Goal: Task Accomplishment & Management: Manage account settings

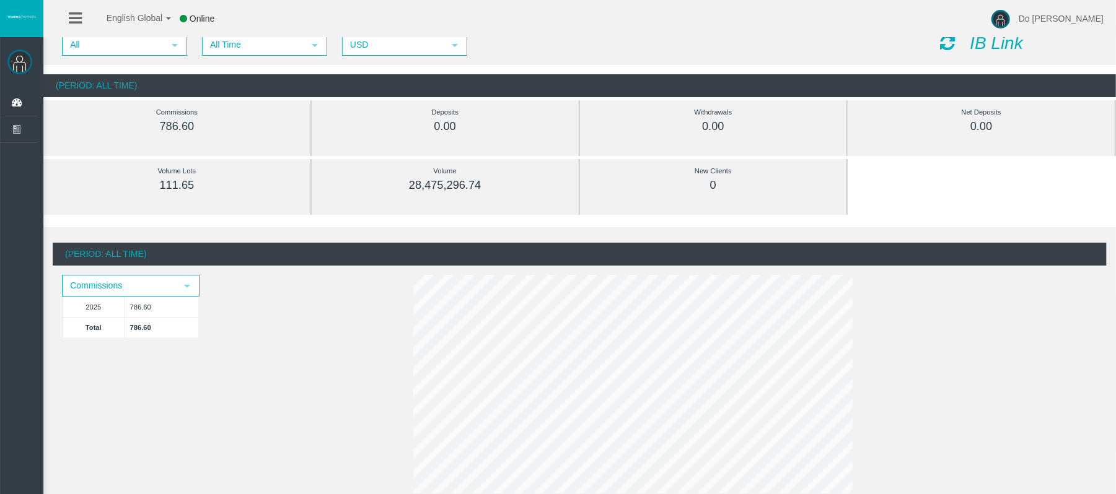
scroll to position [82, 0]
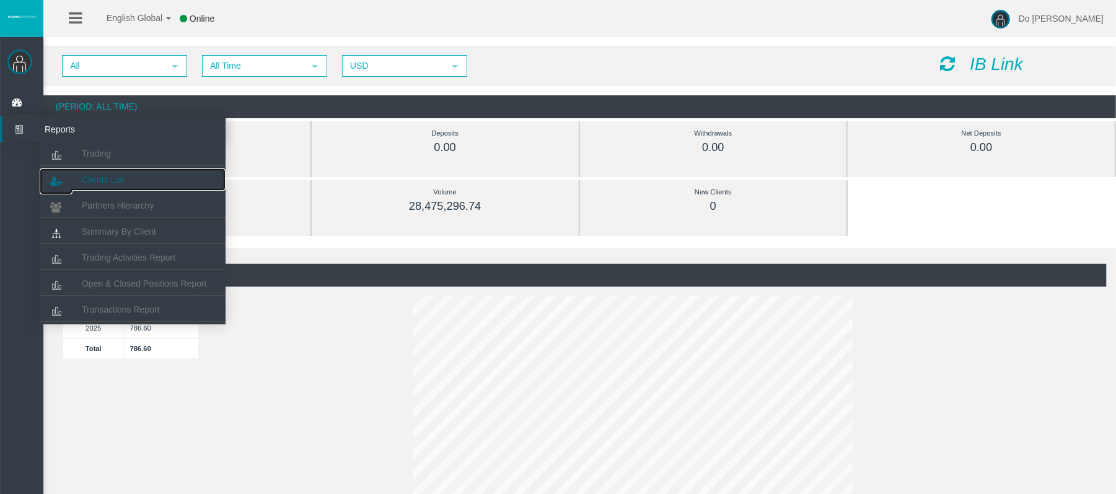
click at [110, 173] on link "Clients List" at bounding box center [133, 179] width 186 height 22
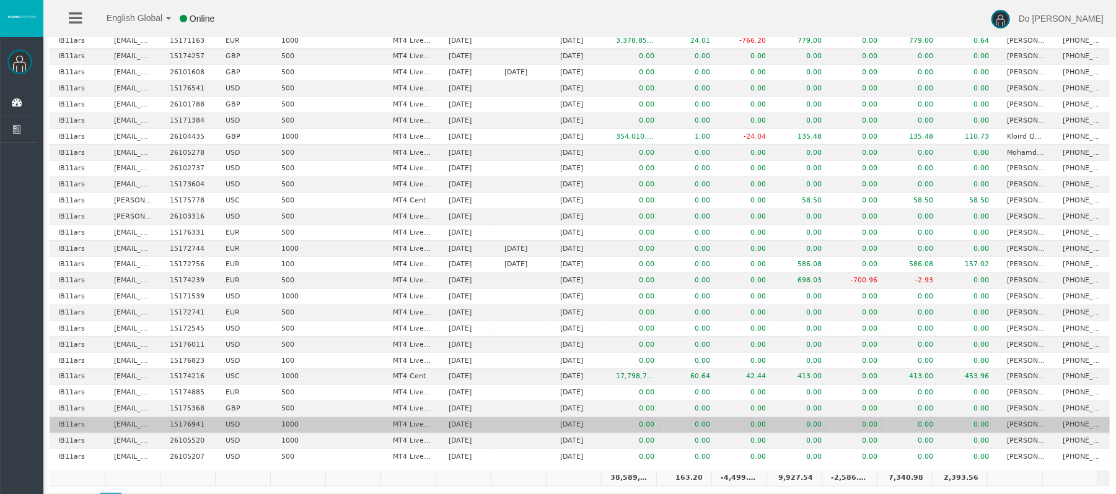
scroll to position [555, 0]
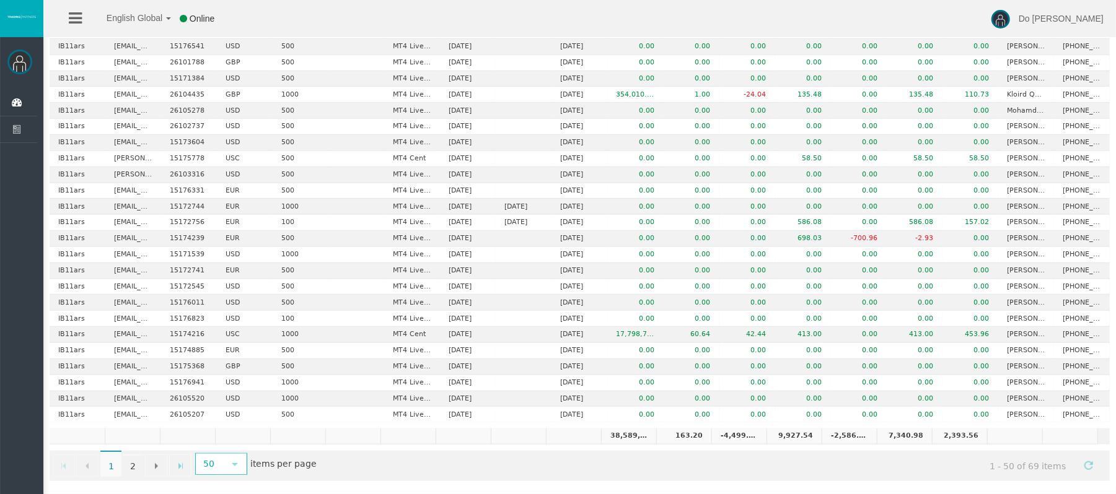
click at [240, 476] on div "Go to the first page Go to the previous page 1 1 2 Go to the next page Go to th…" at bounding box center [580, 466] width 1060 height 30
click at [238, 469] on span "select" at bounding box center [235, 465] width 10 height 10
click at [222, 431] on li "500" at bounding box center [222, 433] width 49 height 20
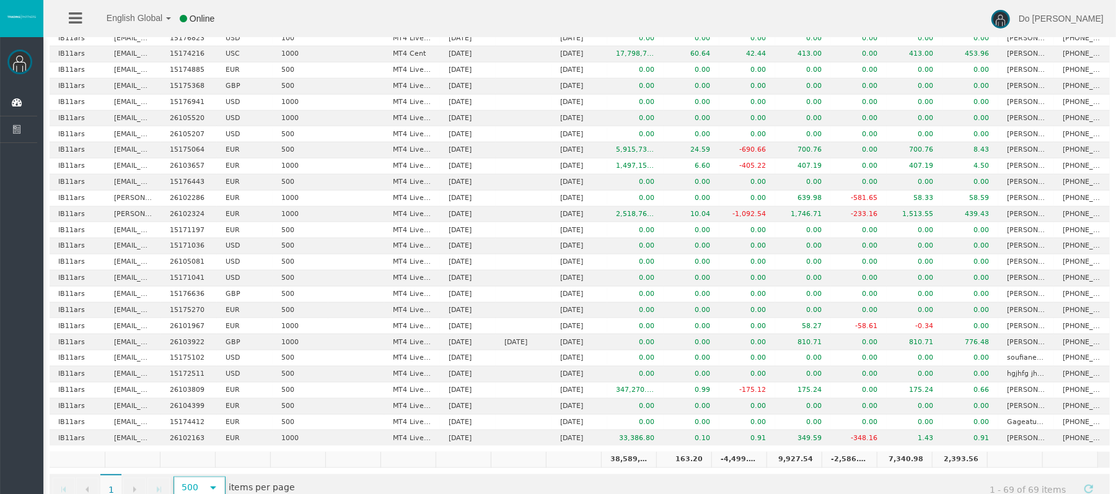
scroll to position [863, 0]
